Goal: Transaction & Acquisition: Purchase product/service

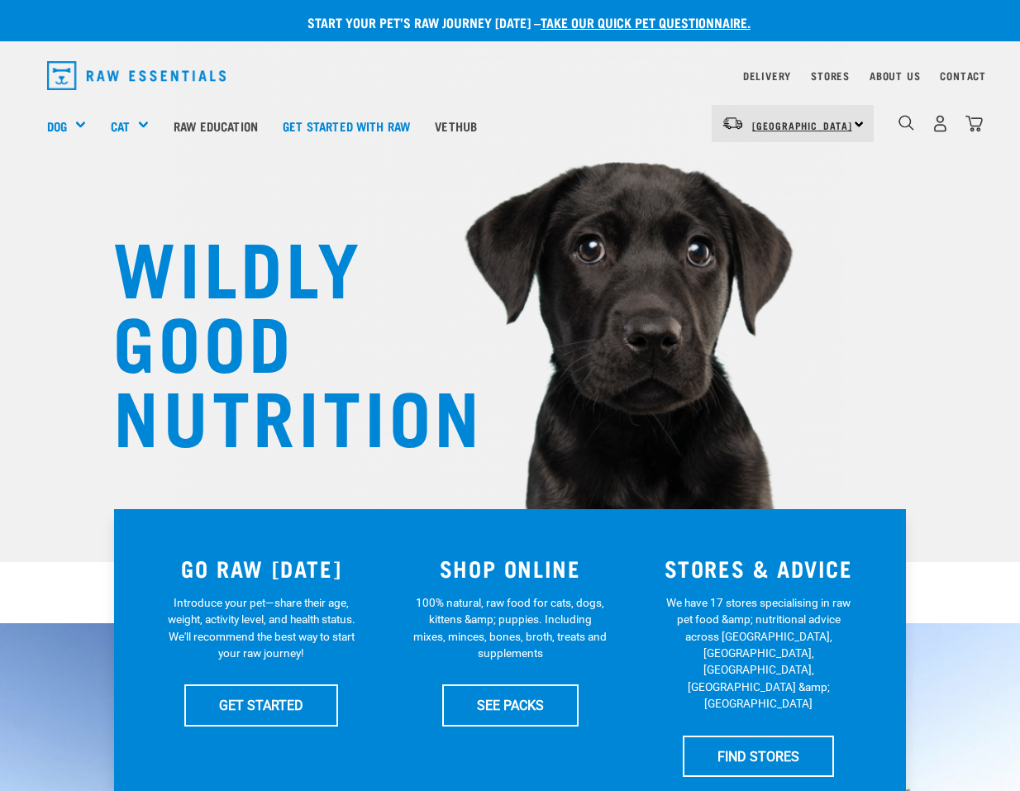
click at [809, 125] on span "[GEOGRAPHIC_DATA]" at bounding box center [802, 125] width 100 height 6
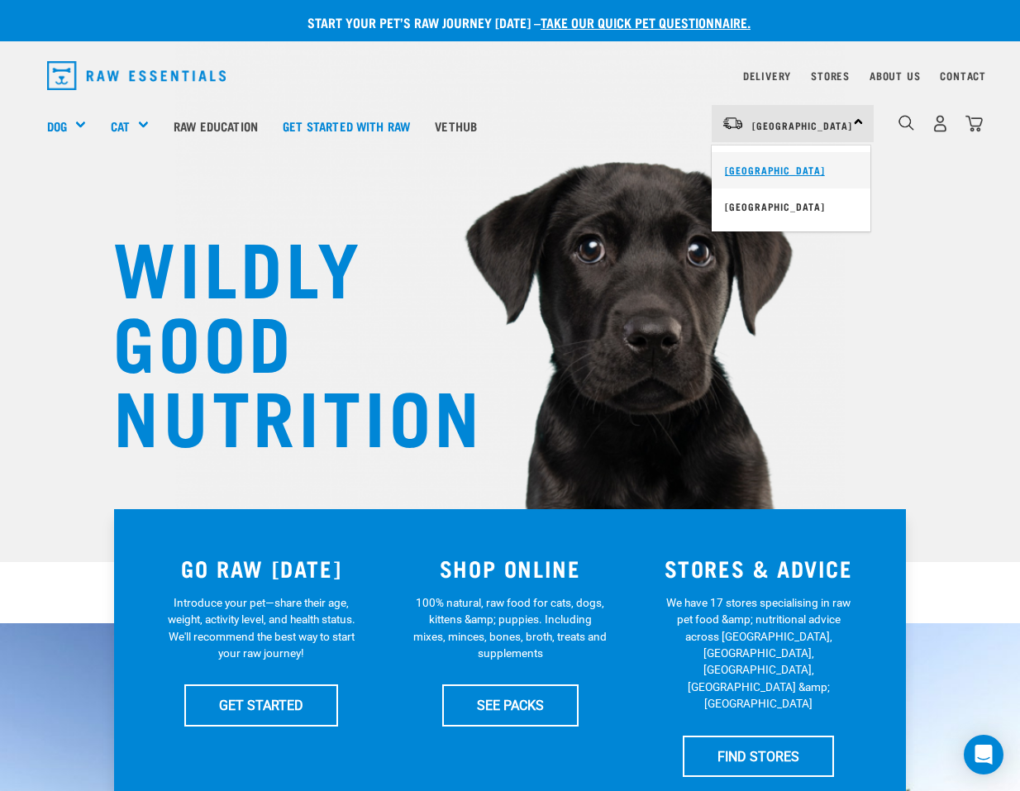
click at [757, 169] on link "[GEOGRAPHIC_DATA]" at bounding box center [790, 170] width 159 height 36
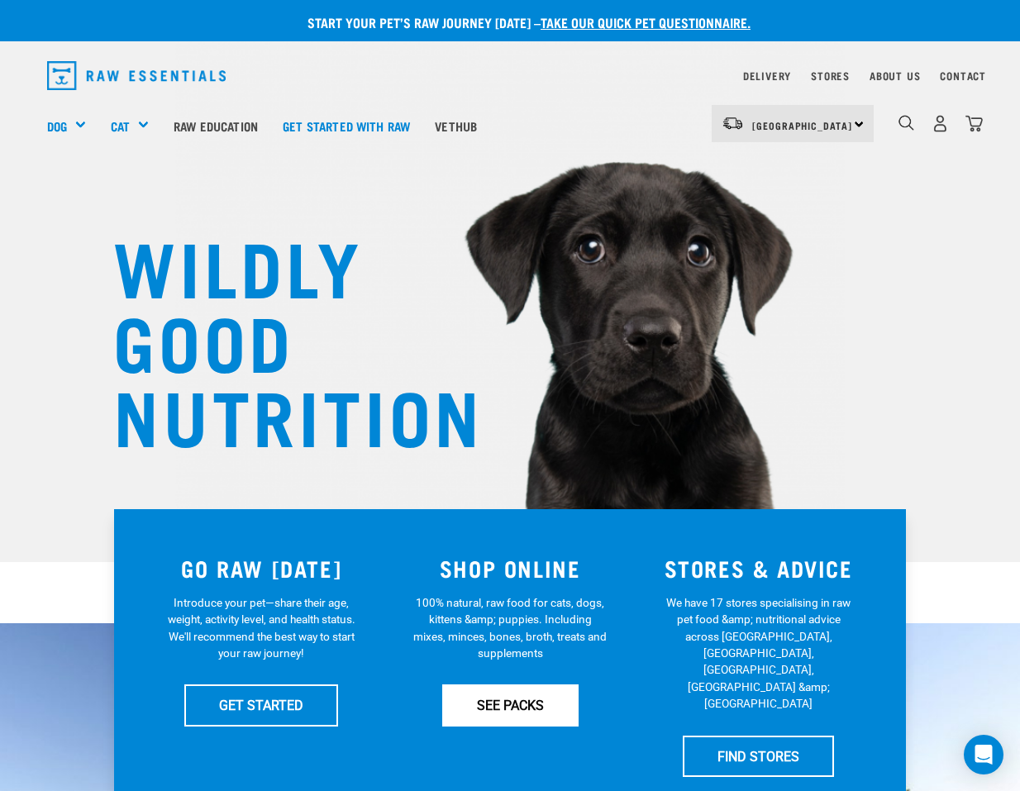
click at [521, 710] on link "SEE PACKS" at bounding box center [510, 704] width 136 height 41
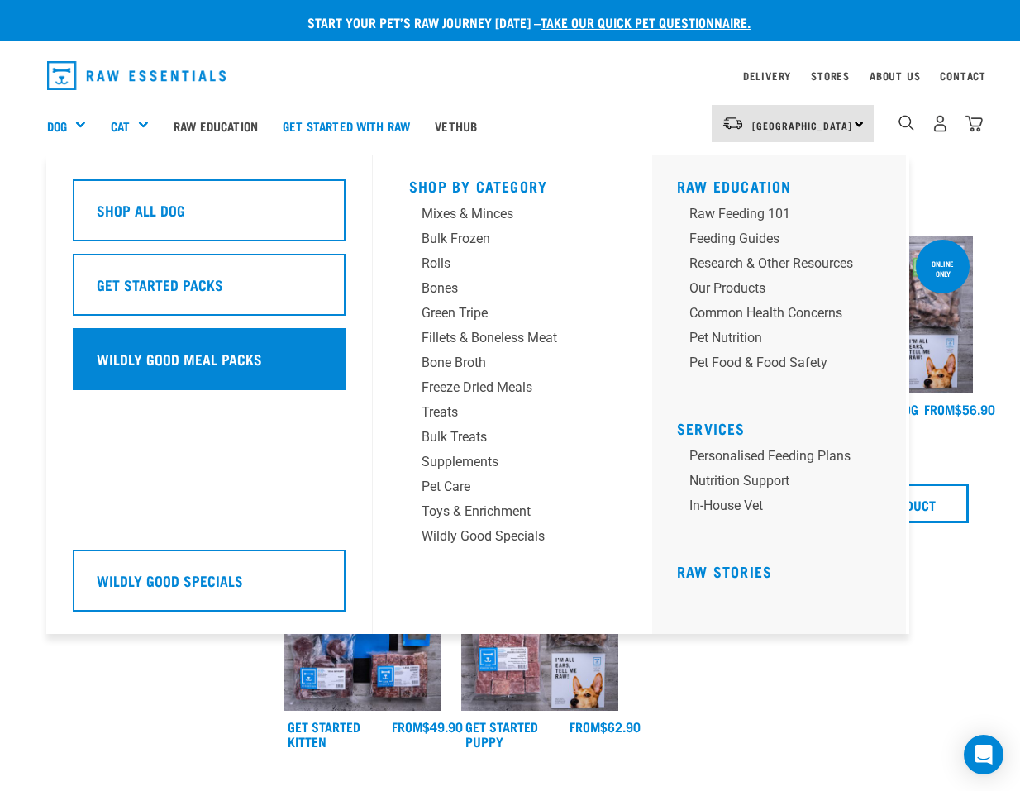
click at [173, 348] on h5 "Wildly Good Meal Packs" at bounding box center [179, 358] width 165 height 21
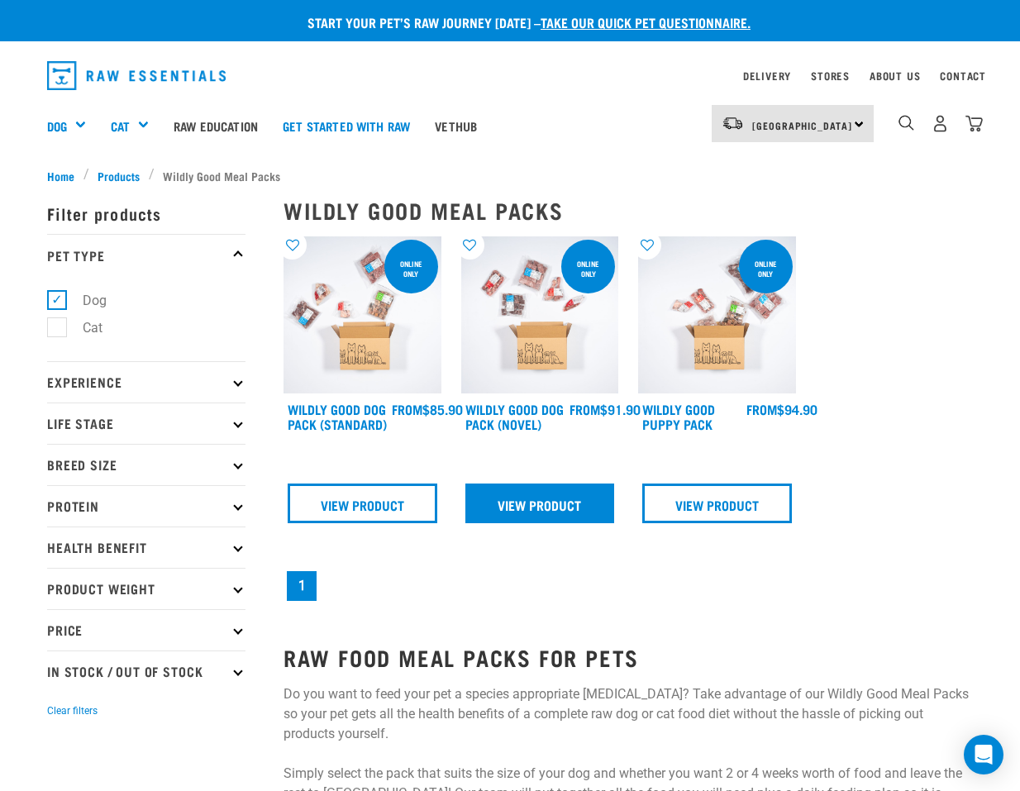
click at [536, 515] on link "View Product" at bounding box center [540, 503] width 150 height 40
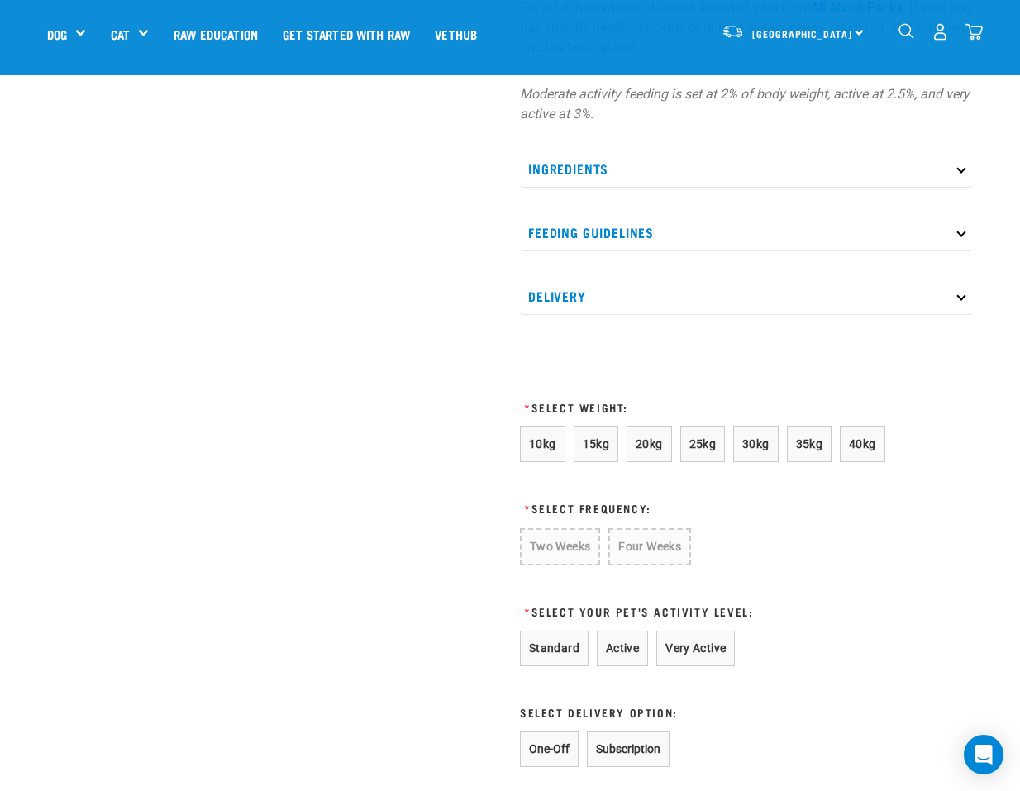
scroll to position [780, 0]
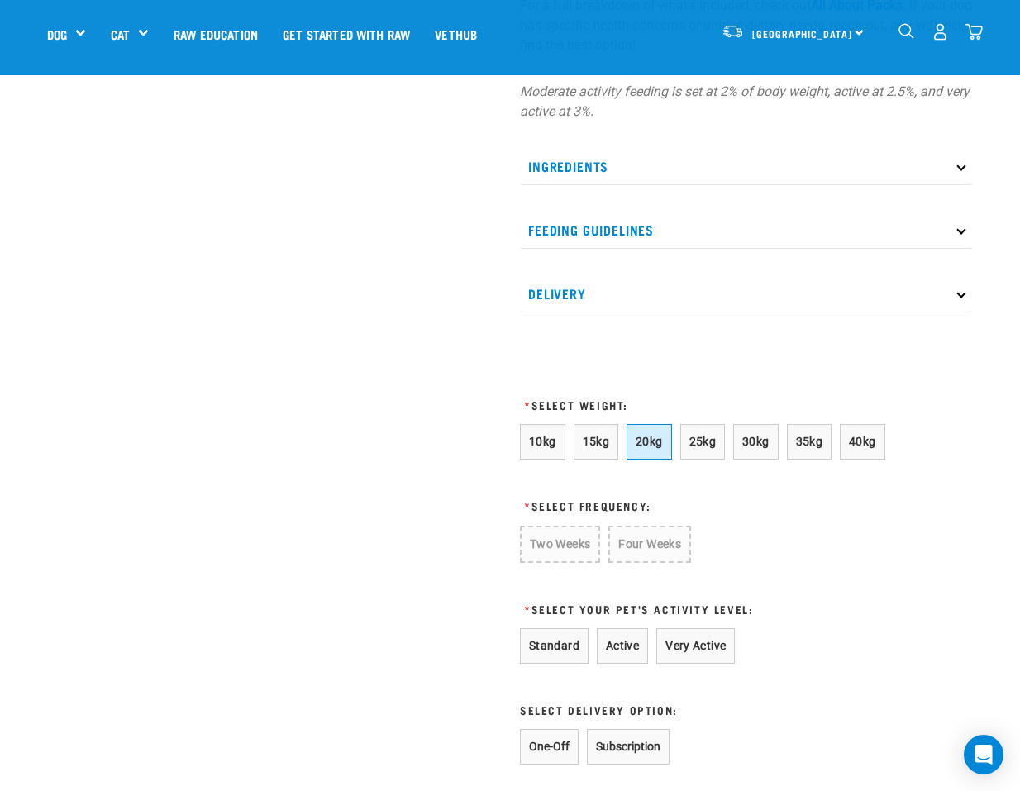
click at [651, 441] on span "20kg" at bounding box center [648, 441] width 27 height 13
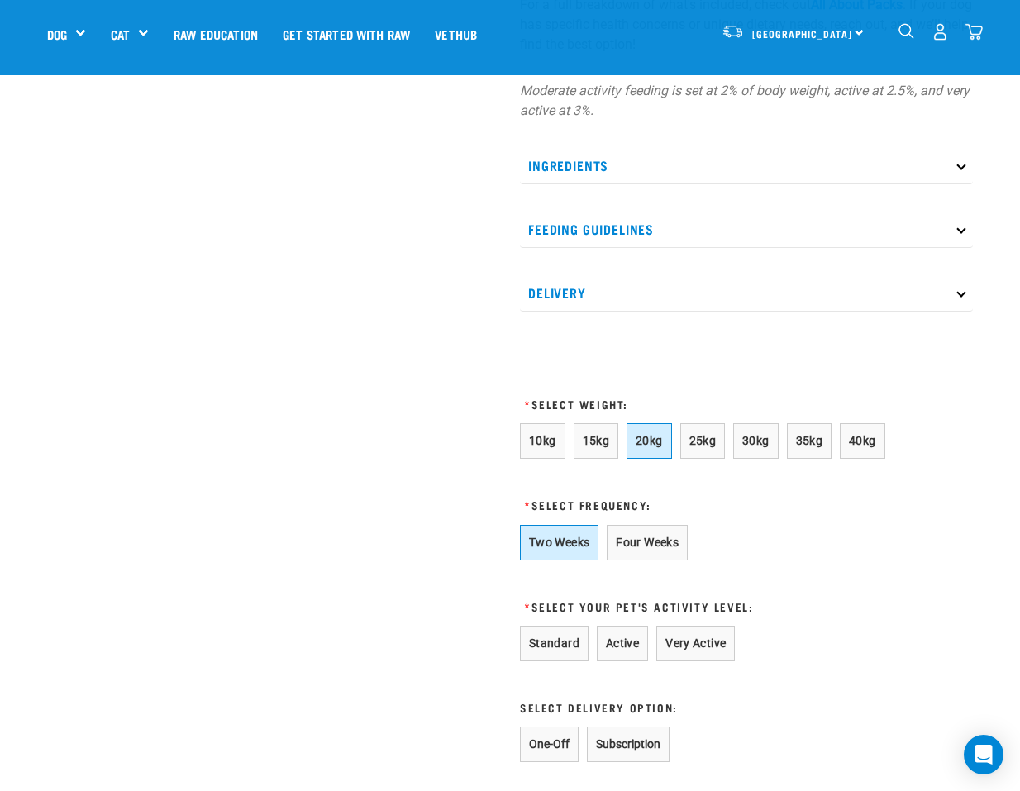
click at [564, 540] on button "Two Weeks" at bounding box center [559, 543] width 78 height 36
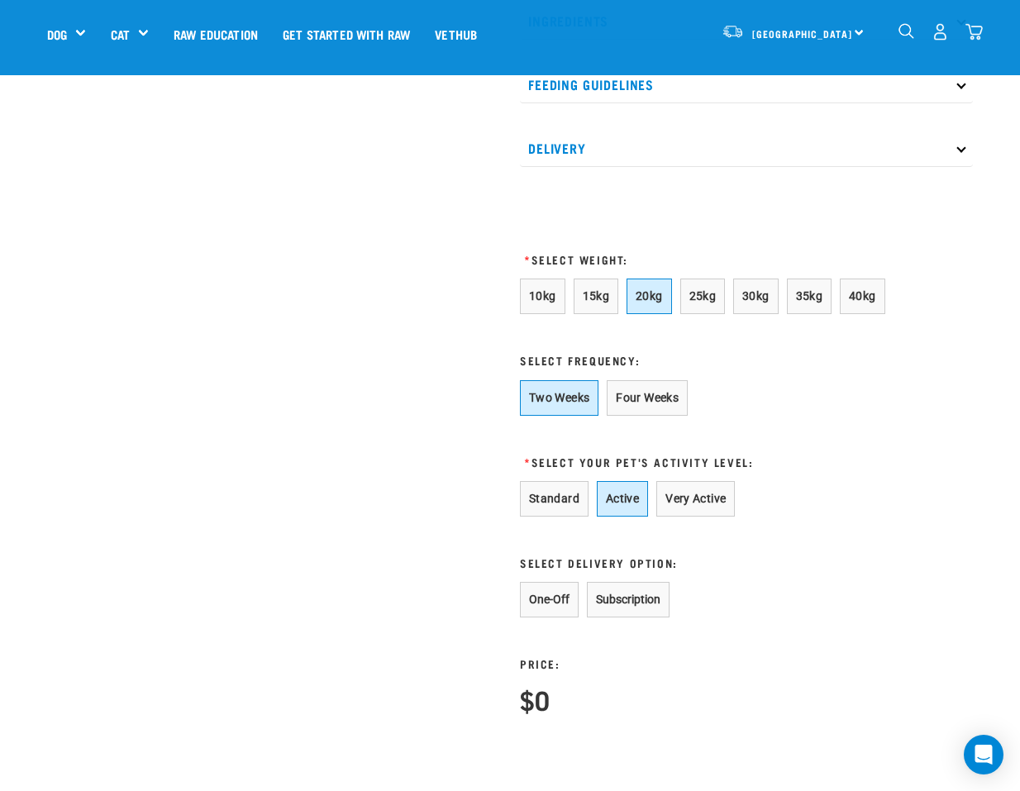
scroll to position [930, 0]
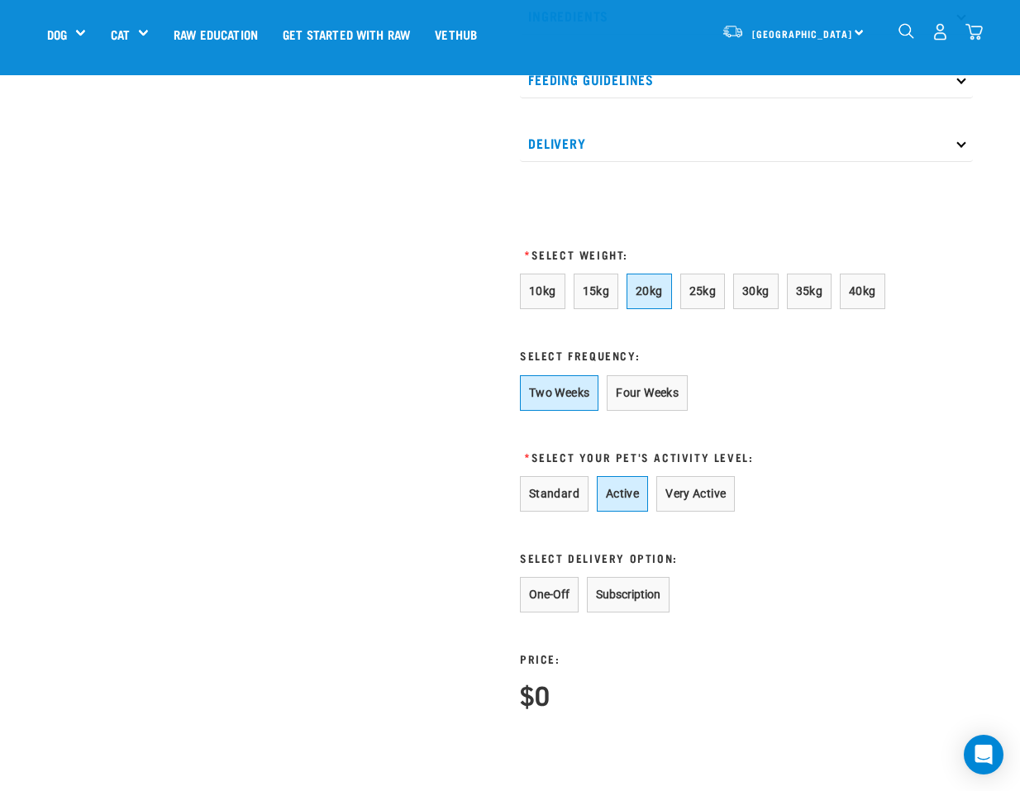
click at [630, 493] on button "Active" at bounding box center [622, 494] width 51 height 36
click at [552, 588] on button "One-Off" at bounding box center [549, 595] width 59 height 36
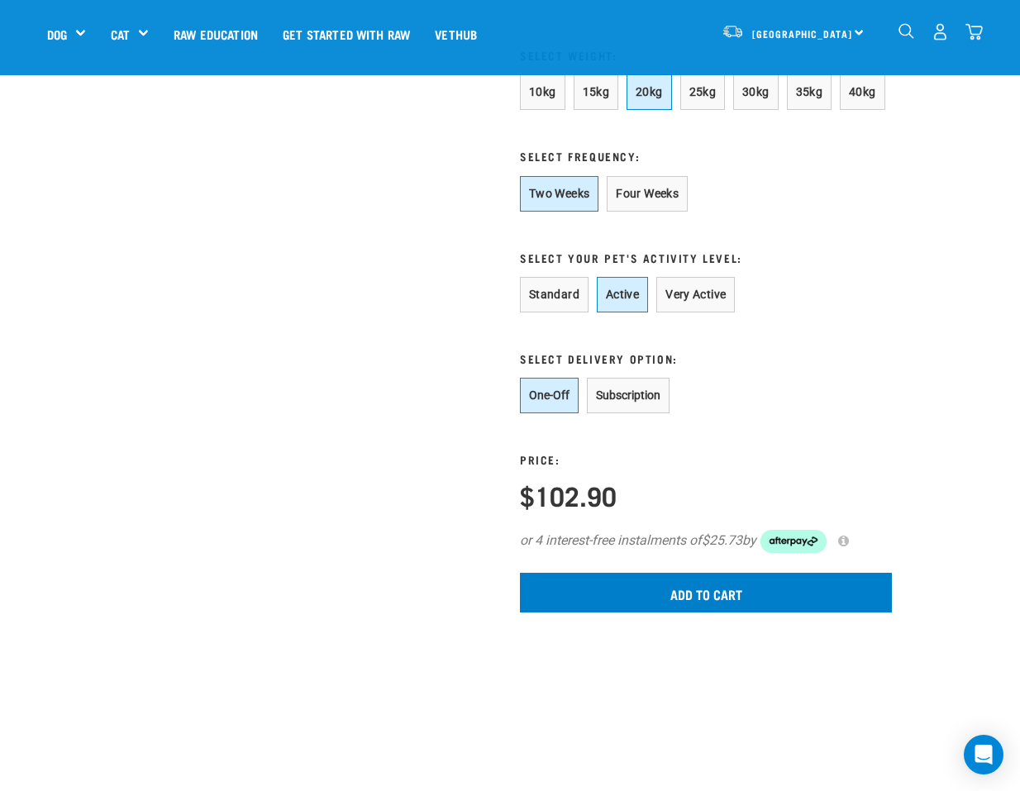
scroll to position [1136, 0]
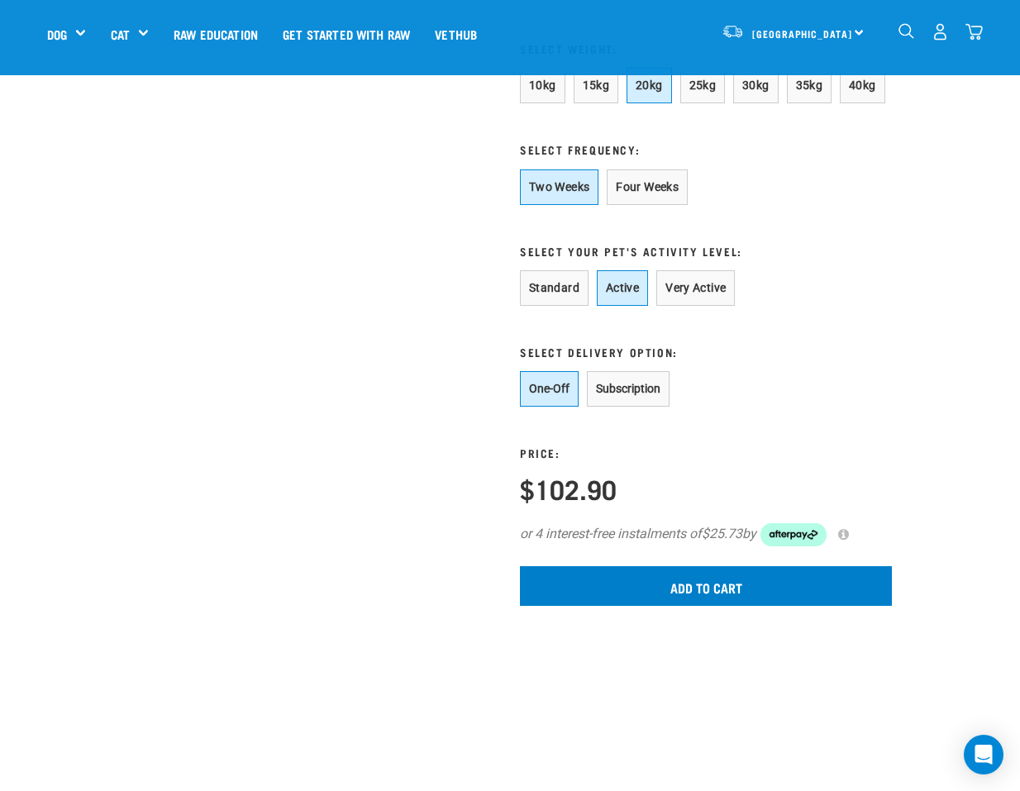
click at [669, 584] on input "Add to cart" at bounding box center [706, 586] width 372 height 40
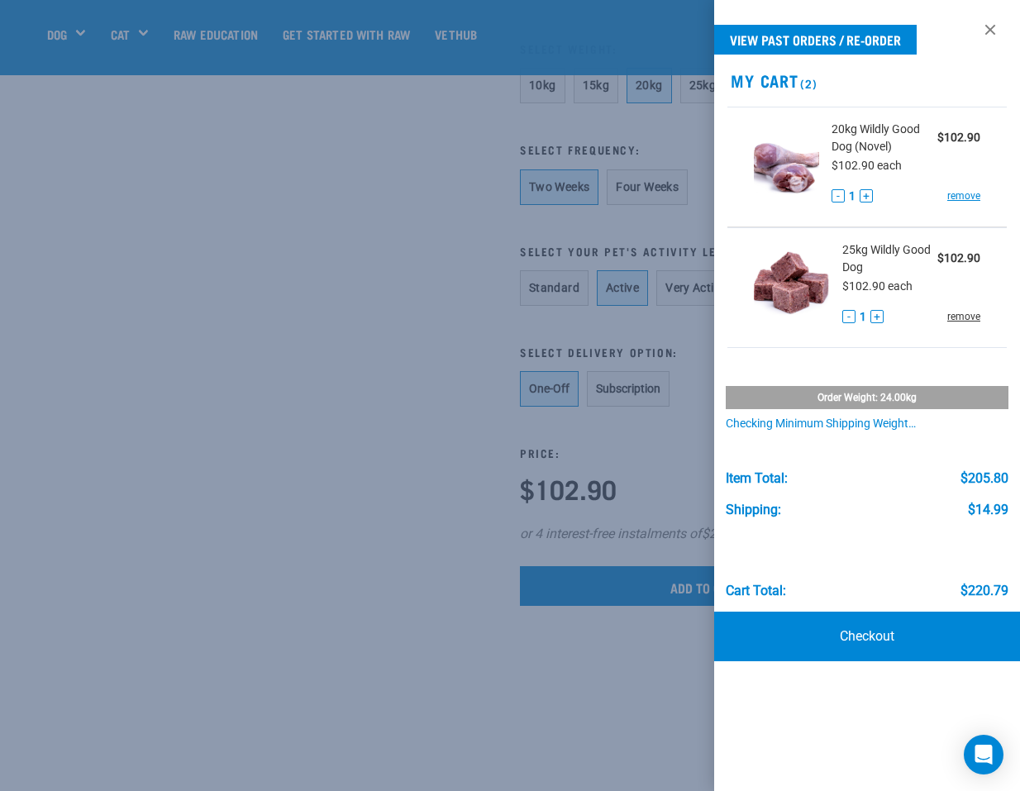
click at [961, 316] on link "remove" at bounding box center [963, 316] width 33 height 15
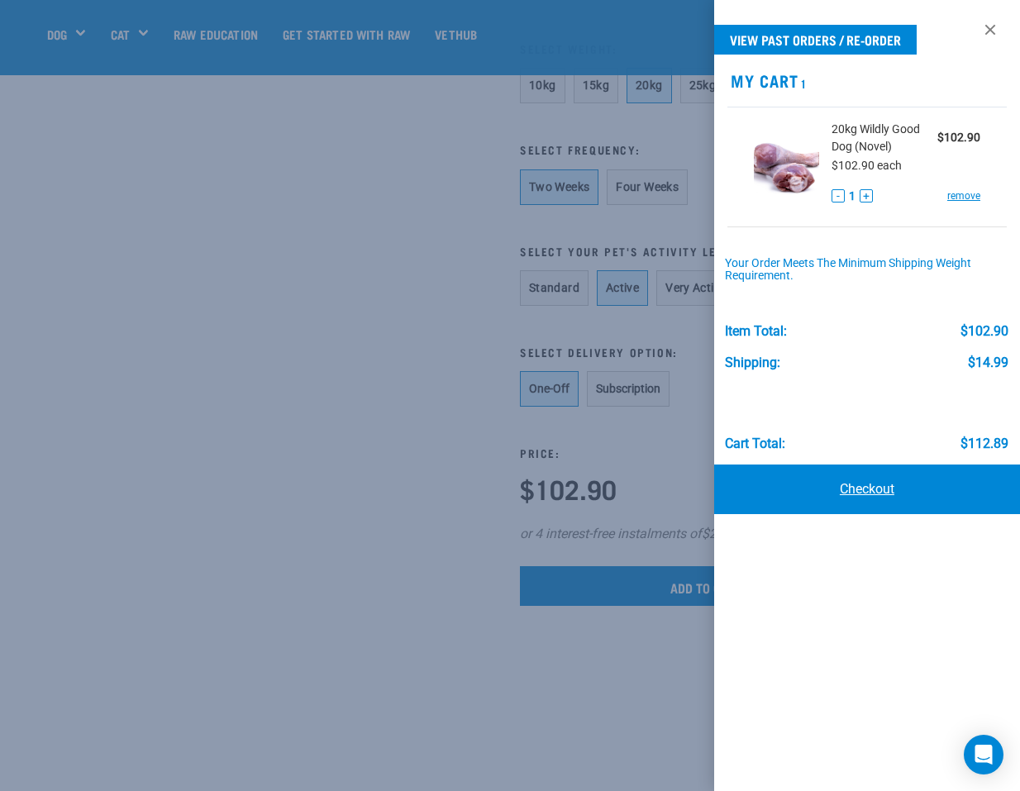
click at [855, 484] on link "Checkout" at bounding box center [867, 489] width 306 height 50
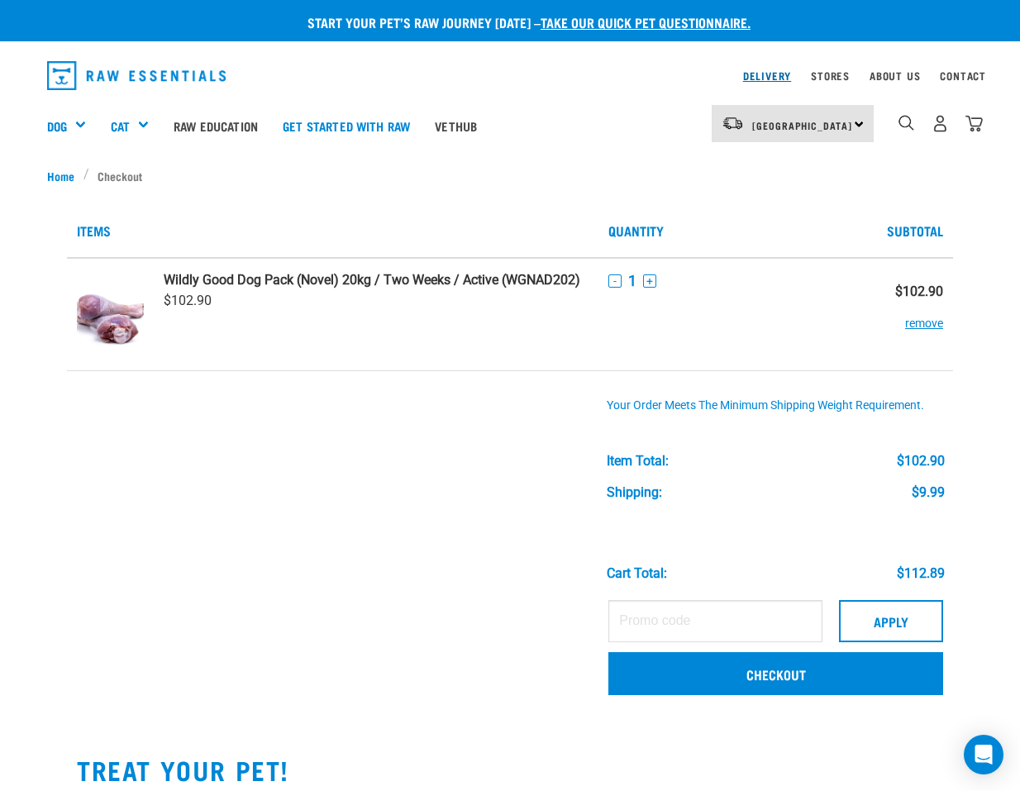
click at [749, 78] on link "Delivery" at bounding box center [767, 76] width 48 height 6
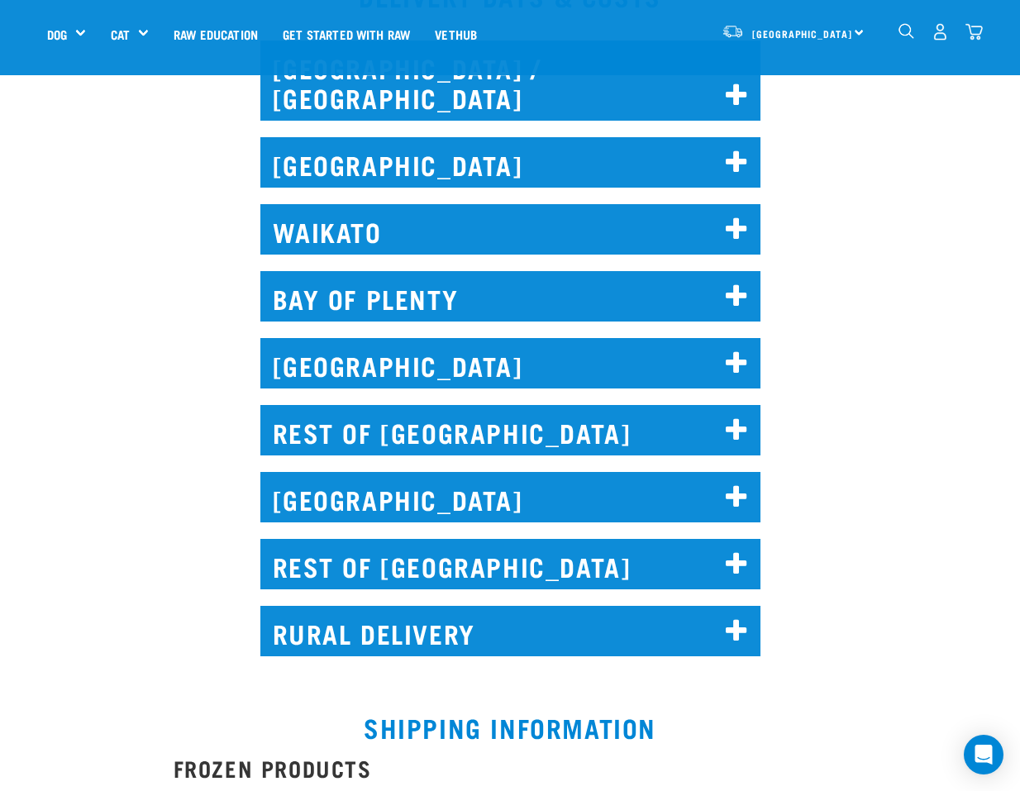
scroll to position [848, 0]
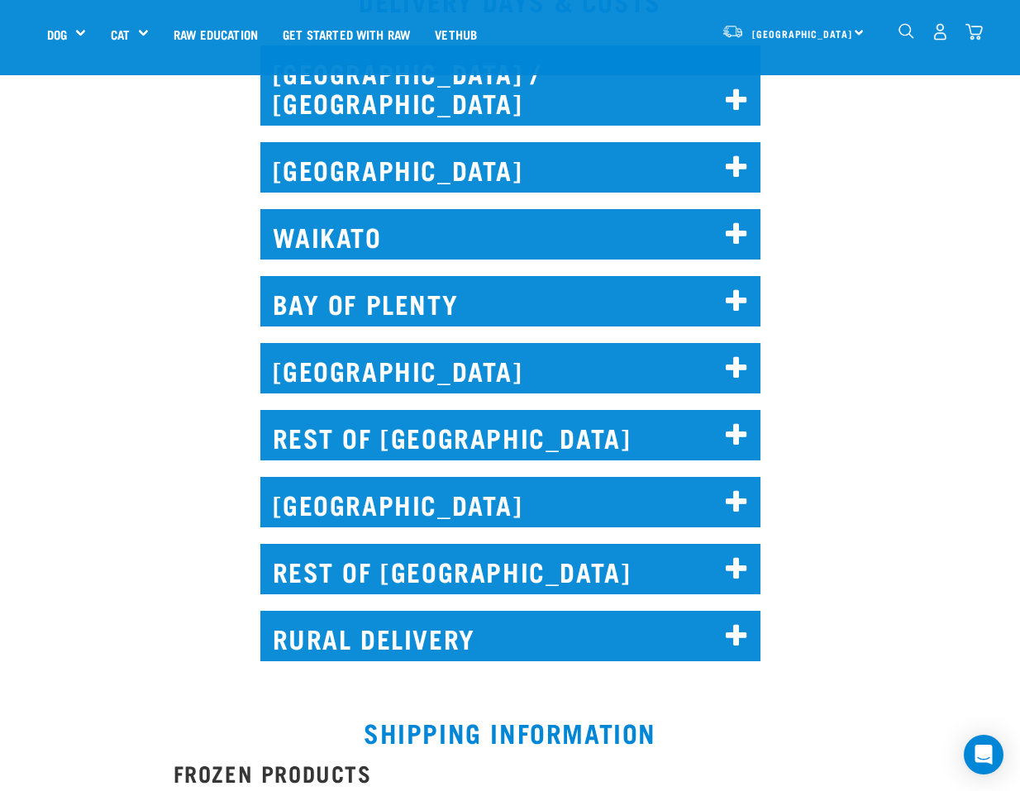
click at [350, 343] on h2 "[GEOGRAPHIC_DATA]" at bounding box center [510, 368] width 500 height 50
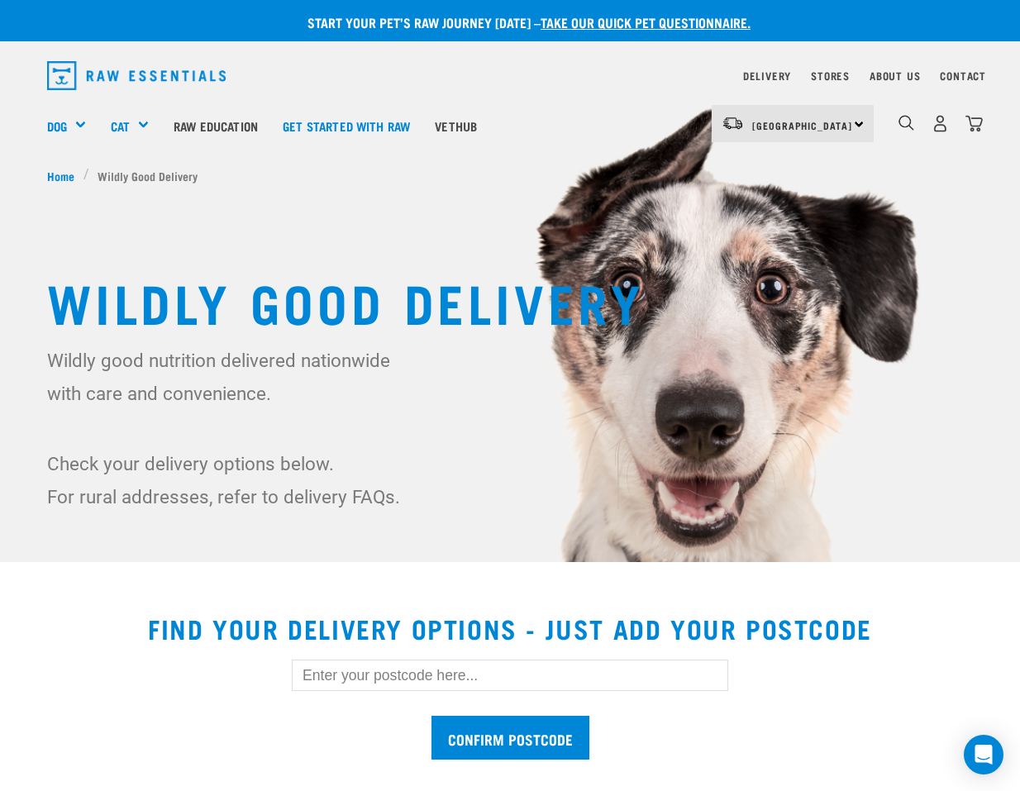
scroll to position [0, 0]
click at [978, 120] on img "dropdown navigation" at bounding box center [973, 123] width 17 height 17
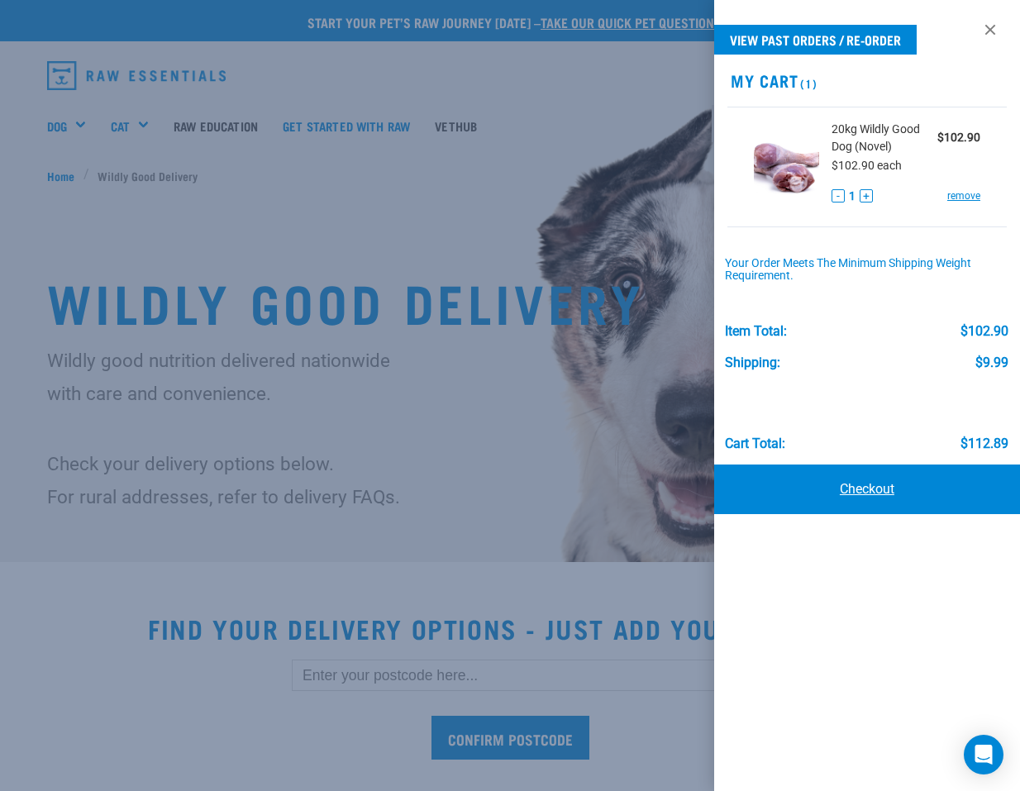
click at [902, 494] on link "Checkout" at bounding box center [867, 489] width 306 height 50
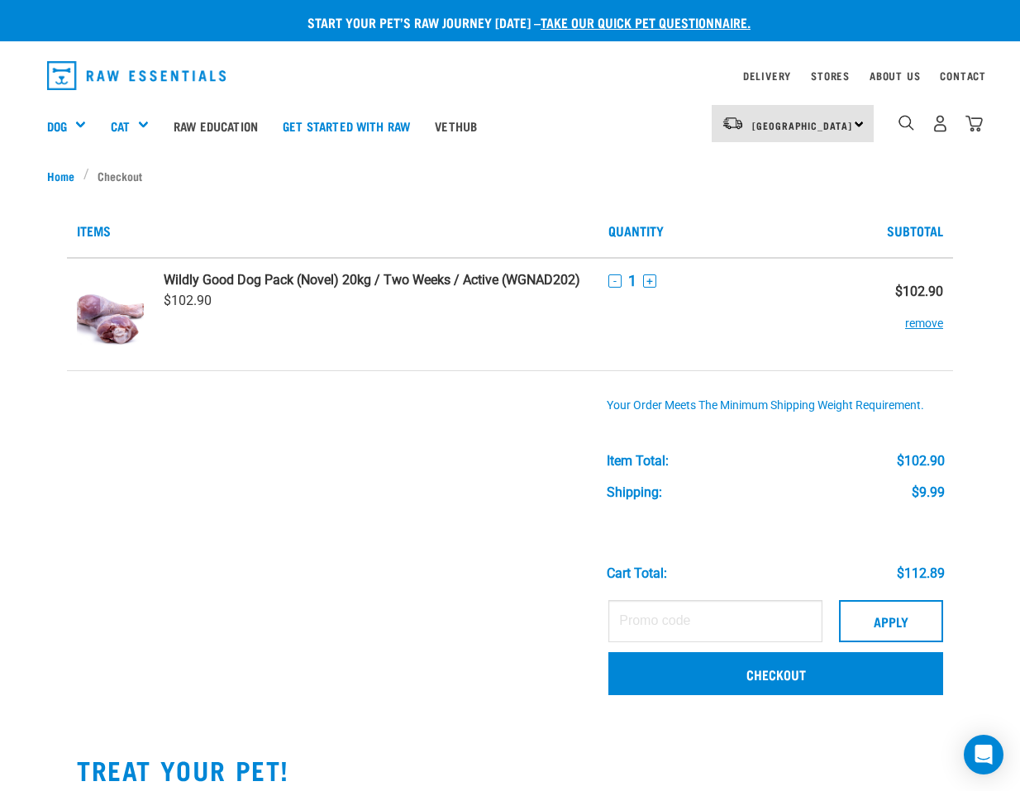
click at [762, 716] on div "Items Quantity Subtotal $102.90 - 1 +" at bounding box center [509, 716] width 925 height 1064
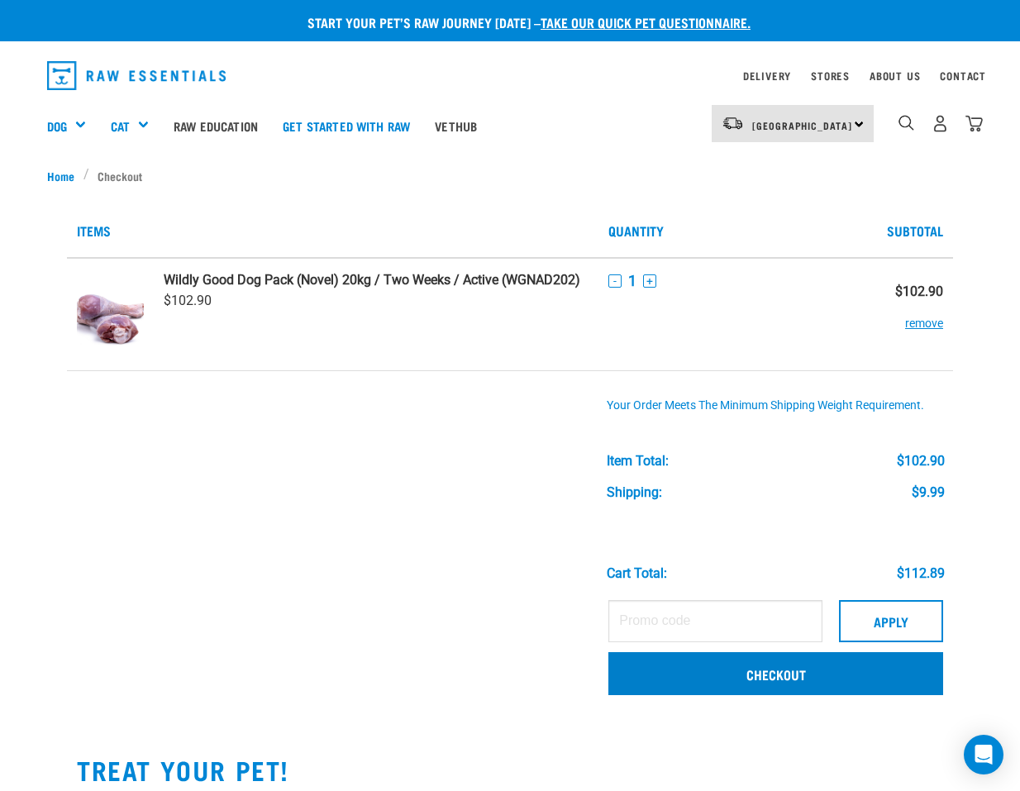
click at [766, 672] on link "Checkout" at bounding box center [775, 673] width 335 height 43
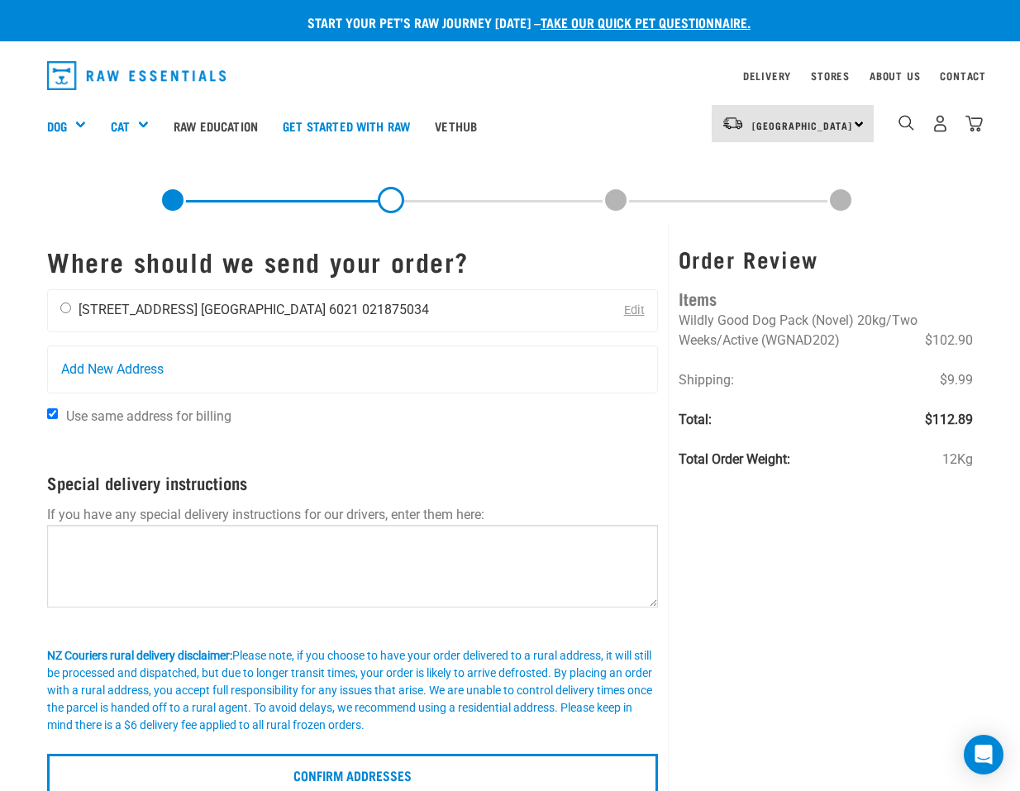
click at [68, 313] on input "radio" at bounding box center [65, 307] width 11 height 11
radio input "true"
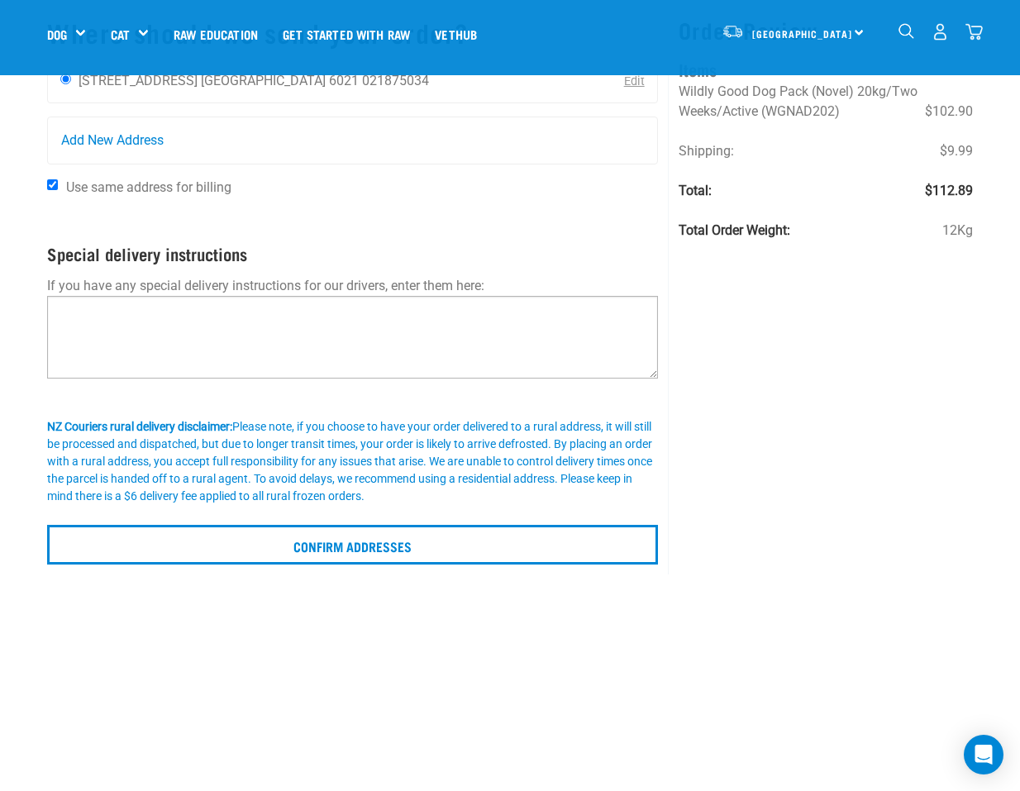
scroll to position [119, 0]
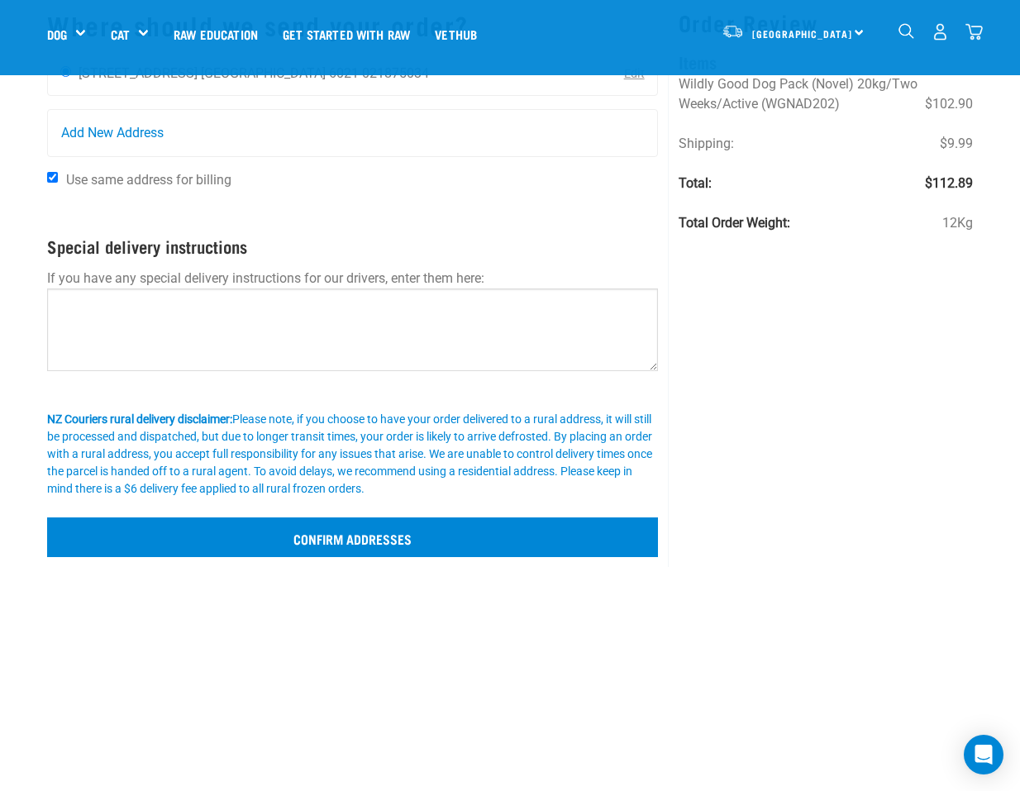
click at [350, 540] on input "Confirm addresses" at bounding box center [352, 537] width 611 height 40
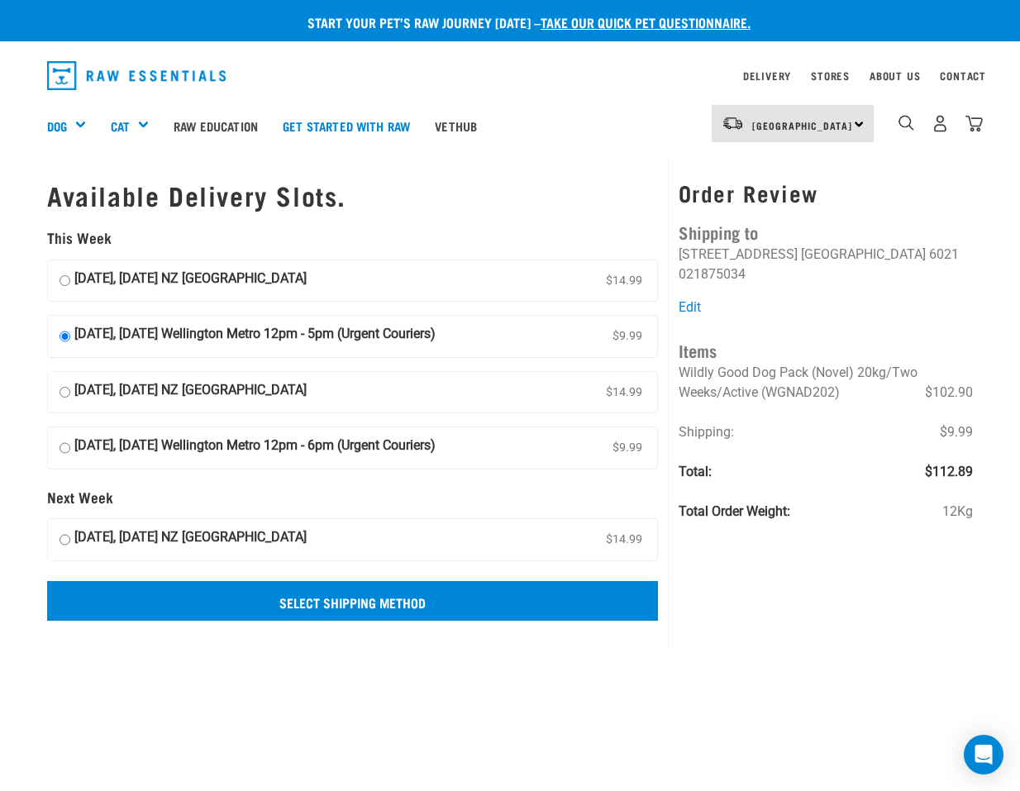
click at [319, 599] on input "Select Shipping Method" at bounding box center [352, 601] width 611 height 40
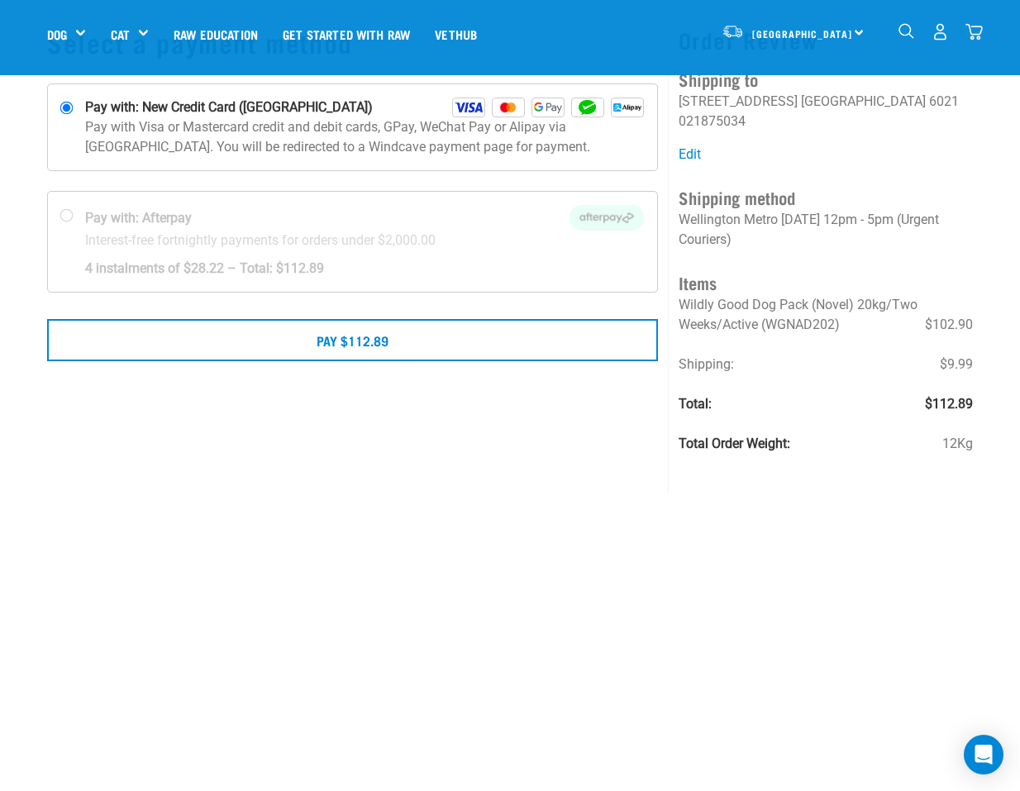
scroll to position [100, 0]
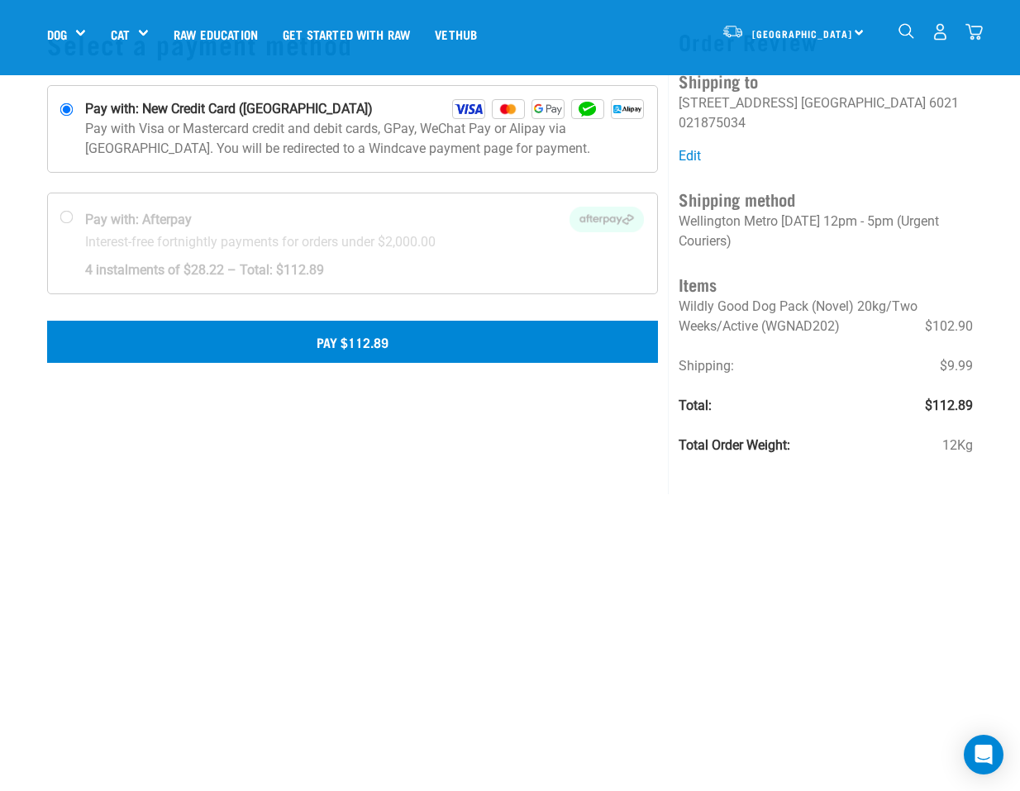
click at [331, 341] on button "Pay $112.89" at bounding box center [352, 341] width 611 height 41
